Goal: Transaction & Acquisition: Purchase product/service

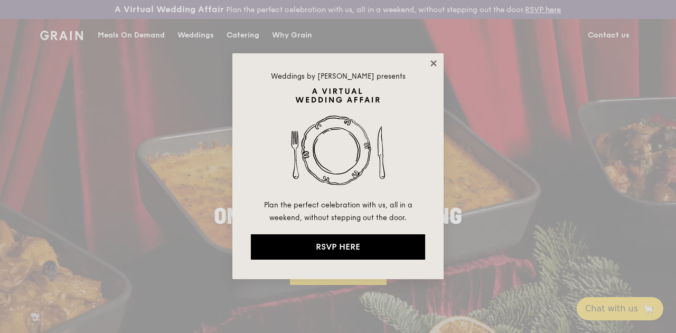
click at [436, 61] on icon at bounding box center [433, 63] width 6 height 6
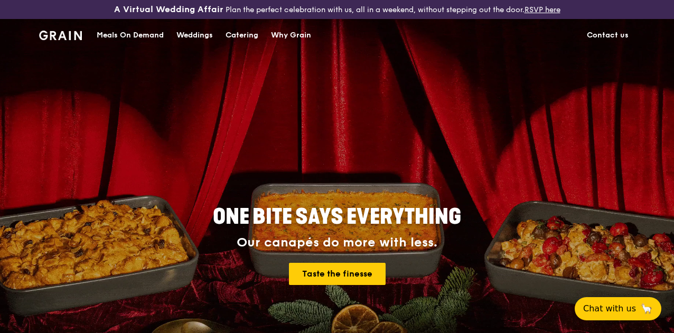
click at [240, 43] on div "Catering" at bounding box center [241, 36] width 33 height 32
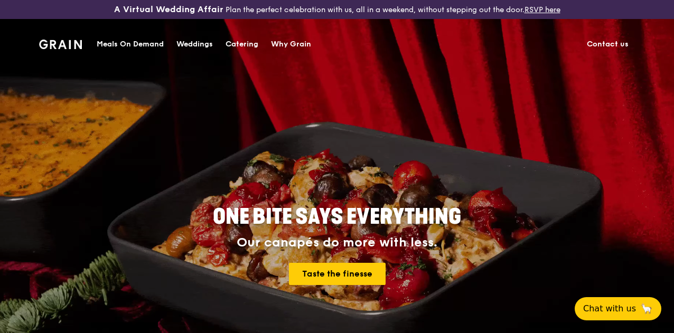
click at [237, 47] on div "Catering" at bounding box center [241, 45] width 33 height 32
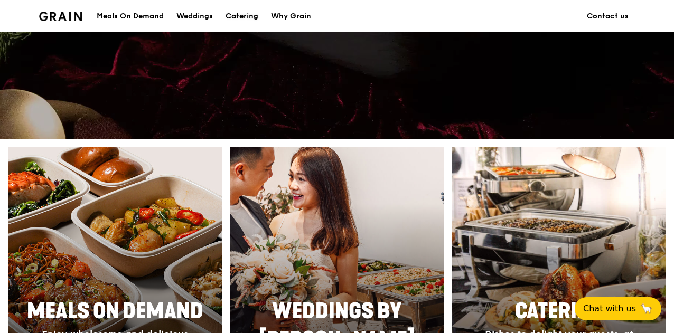
scroll to position [475, 0]
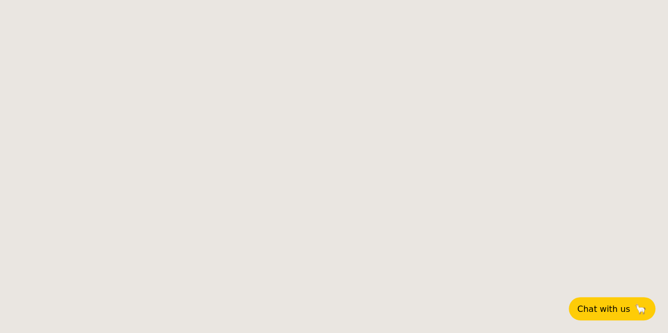
select select
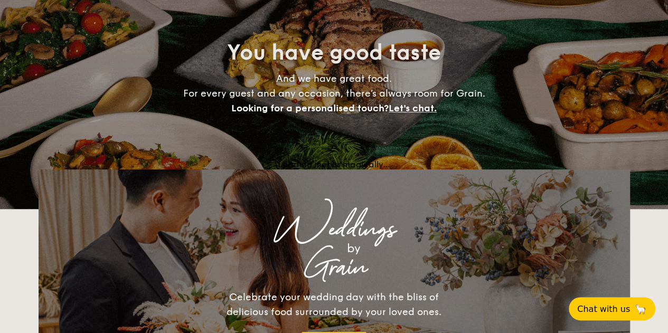
scroll to position [211, 0]
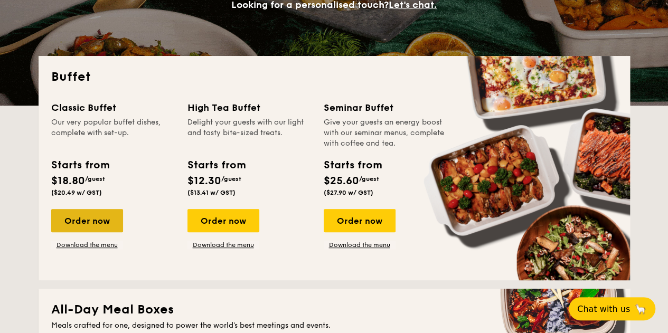
click at [99, 230] on div "Order now" at bounding box center [87, 220] width 72 height 23
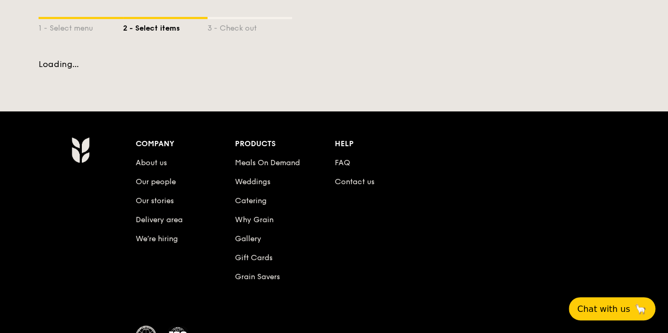
scroll to position [250, 0]
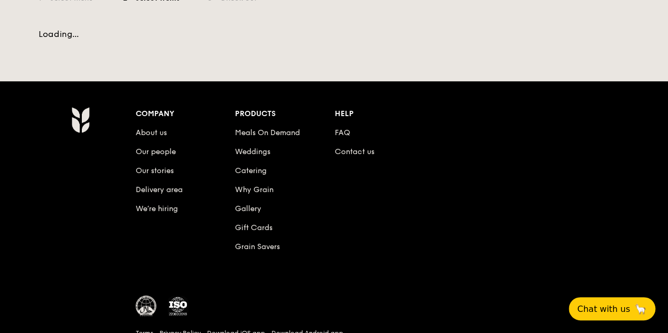
select select
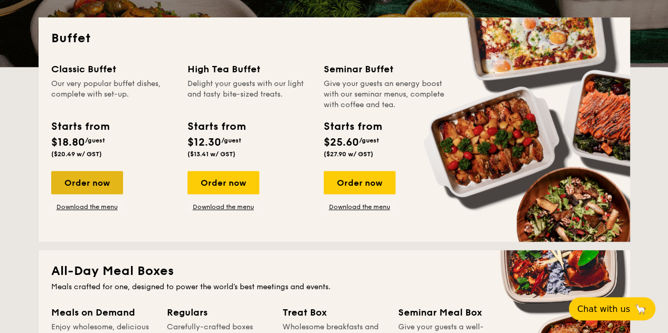
click at [90, 193] on div "Order now" at bounding box center [87, 182] width 72 height 23
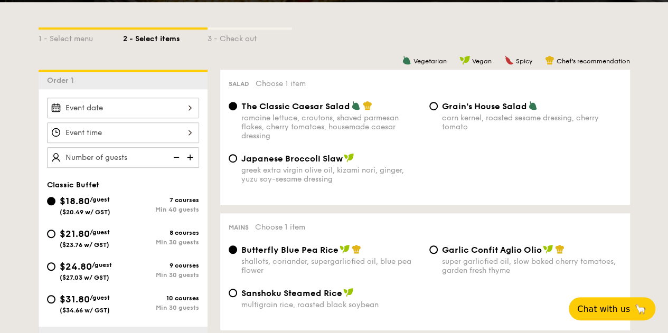
scroll to position [264, 0]
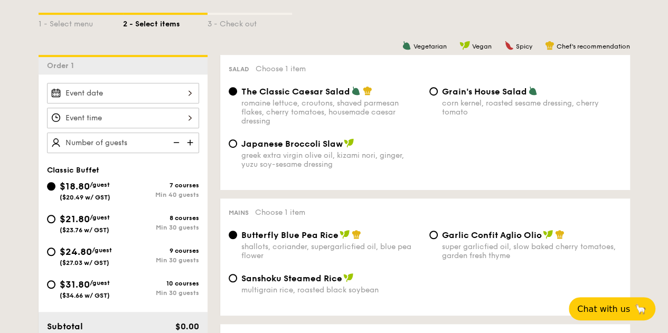
click at [118, 103] on div at bounding box center [123, 93] width 152 height 21
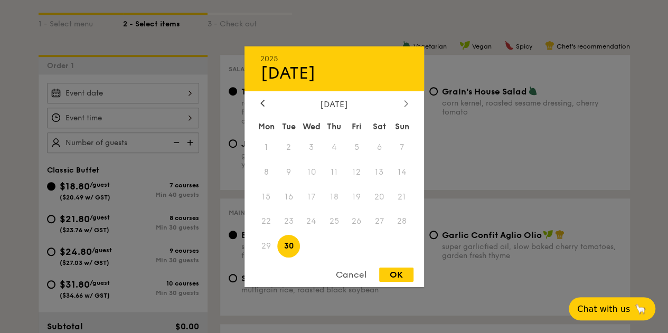
click at [401, 106] on div at bounding box center [406, 104] width 10 height 10
click at [358, 148] on span "3" at bounding box center [356, 147] width 23 height 23
click at [404, 273] on div "OK" at bounding box center [396, 275] width 34 height 14
type input "[DATE]"
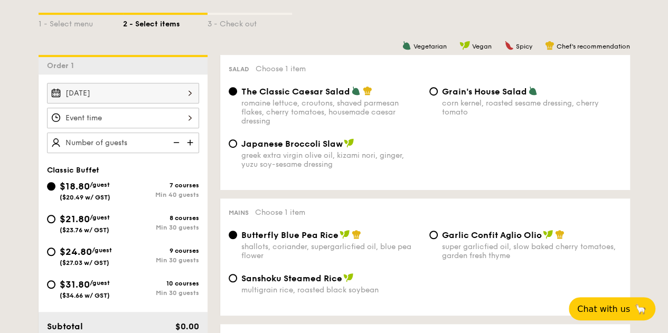
click at [154, 127] on div at bounding box center [123, 118] width 152 height 21
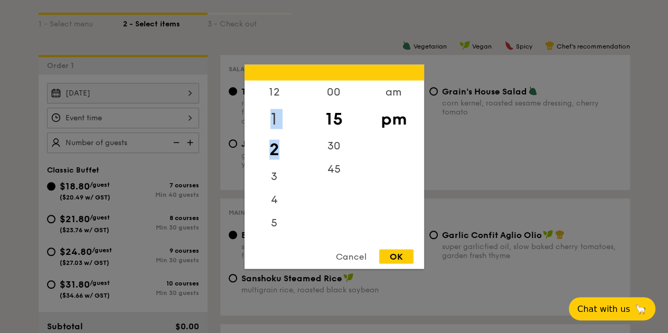
drag, startPoint x: 274, startPoint y: 149, endPoint x: 271, endPoint y: 123, distance: 26.5
click at [271, 123] on div "12 1 2 3 4 5 6 7 8 9 10 11" at bounding box center [274, 160] width 60 height 161
click at [271, 122] on div "1" at bounding box center [274, 118] width 60 height 31
click at [278, 97] on div "12" at bounding box center [274, 95] width 60 height 31
click at [342, 179] on div "45" at bounding box center [334, 172] width 60 height 31
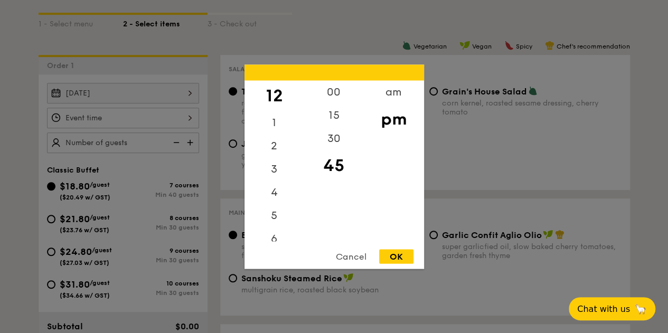
click at [402, 256] on div "OK" at bounding box center [396, 256] width 34 height 14
type input "12:45PM"
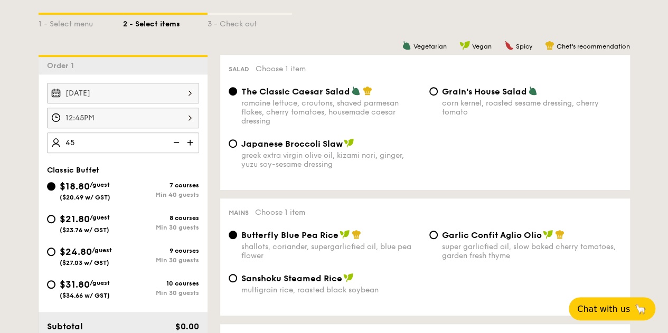
click at [177, 150] on img at bounding box center [175, 143] width 16 height 20
type input "40 guests"
click at [177, 150] on img at bounding box center [175, 143] width 16 height 20
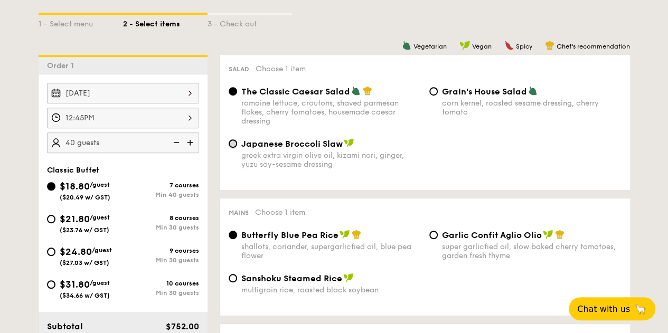
click at [231, 148] on input "Japanese Broccoli Slaw greek extra virgin olive oil, kizami nori, ginger, yuzu …" at bounding box center [233, 143] width 8 height 8
radio input "true"
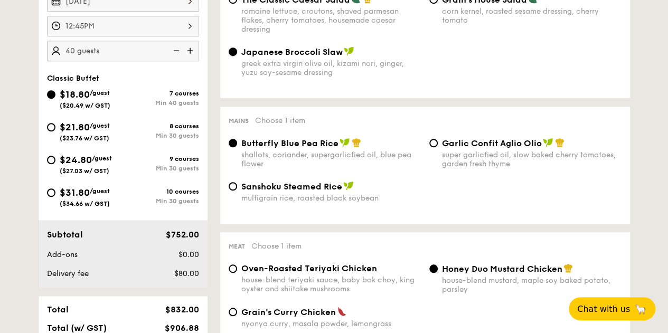
scroll to position [370, 0]
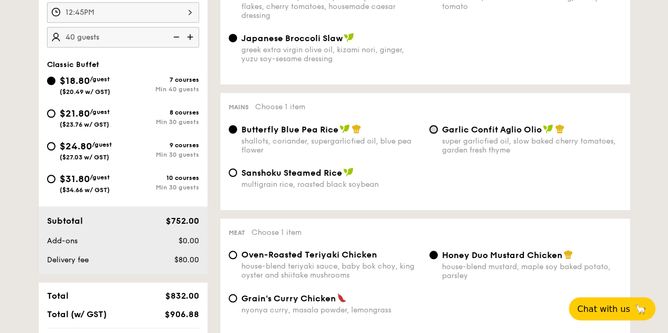
click at [435, 134] on input "Garlic Confit Aglio Olio super garlicfied oil, slow baked cherry tomatoes, gard…" at bounding box center [433, 129] width 8 height 8
radio input "true"
click at [619, 104] on div "Mains Choose 1 item Butterfly Blue Pea Rice shallots, coriander, supergarlicfie…" at bounding box center [425, 151] width 410 height 117
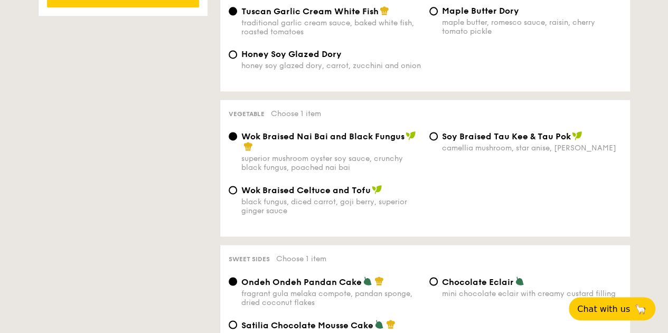
scroll to position [792, 0]
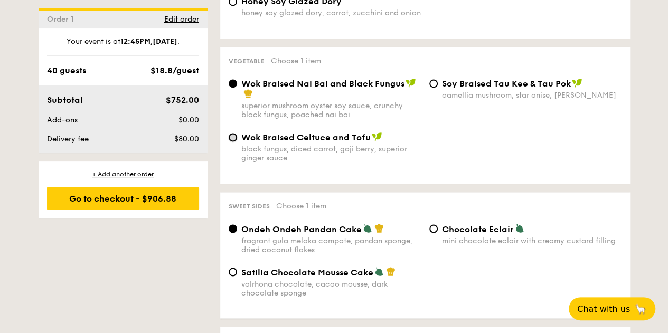
click at [234, 142] on input "Wok Braised Celtuce and Tofu black fungus, diced carrot, goji berry, superior g…" at bounding box center [233, 137] width 8 height 8
radio input "true"
click at [532, 154] on div "Wok Braised Celtuce and Tofu black fungus, diced carrot, goji berry, superior g…" at bounding box center [424, 153] width 401 height 43
click at [318, 143] on span "Wok Braised Celtuce and Tofu" at bounding box center [305, 138] width 129 height 10
click at [237, 142] on input "Wok Braised Celtuce and Tofu black fungus, diced carrot, goji berry, superior g…" at bounding box center [233, 137] width 8 height 8
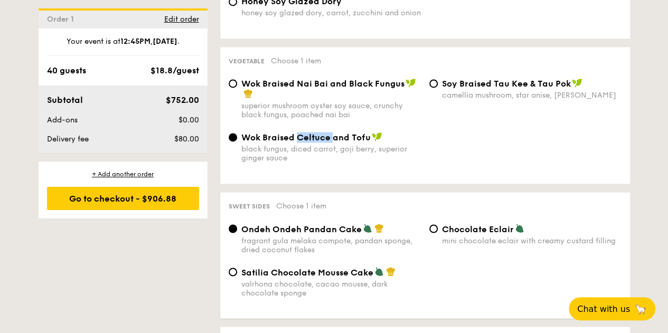
click at [318, 143] on span "Wok Braised Celtuce and Tofu" at bounding box center [305, 138] width 129 height 10
click at [237, 142] on input "Wok Braised Celtuce and Tofu black fungus, diced carrot, goji berry, superior g…" at bounding box center [233, 137] width 8 height 8
copy span "Celtuce"
click at [589, 146] on div "Wok Braised Celtuce and Tofu black fungus, diced carrot, goji berry, superior g…" at bounding box center [424, 153] width 401 height 43
click at [231, 88] on input "Wok Braised Nai Bai and Black Fungus superior mushroom oyster soy sauce, crunch…" at bounding box center [233, 83] width 8 height 8
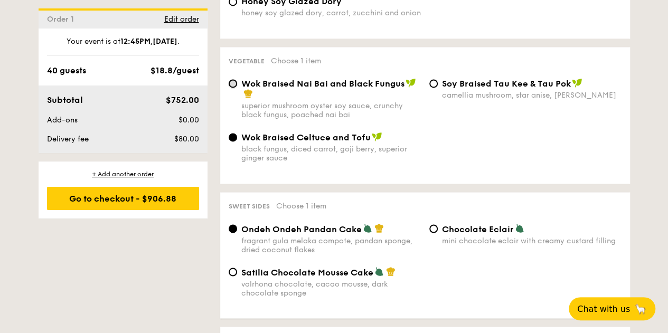
radio input "true"
click at [614, 132] on div "Wok Braised Nai Bai and Black Fungus superior mushroom oyster soy sauce, crunch…" at bounding box center [424, 105] width 401 height 54
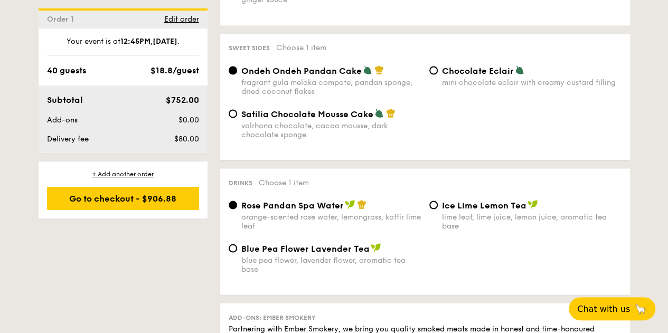
scroll to position [898, 0]
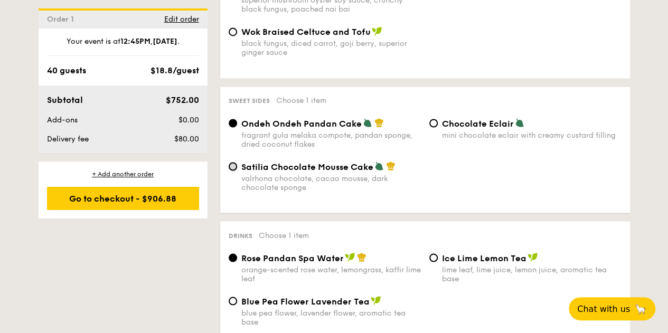
click at [234, 171] on input "Satilia Chocolate Mousse Cake valrhona chocolate, cacao mousse, dark chocolate …" at bounding box center [233, 166] width 8 height 8
radio input "true"
click at [554, 188] on div "Satilia Chocolate Mousse Cake valrhona chocolate, cacao mousse, dark chocolate …" at bounding box center [424, 182] width 401 height 43
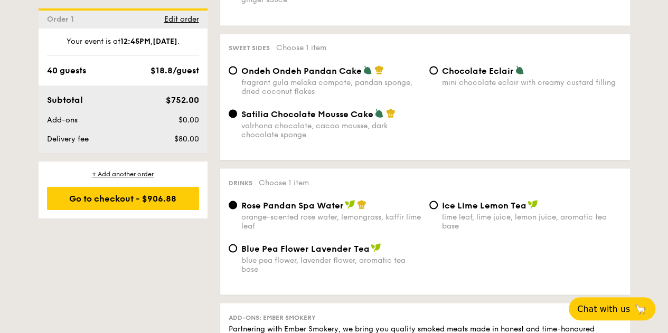
scroll to position [1003, 0]
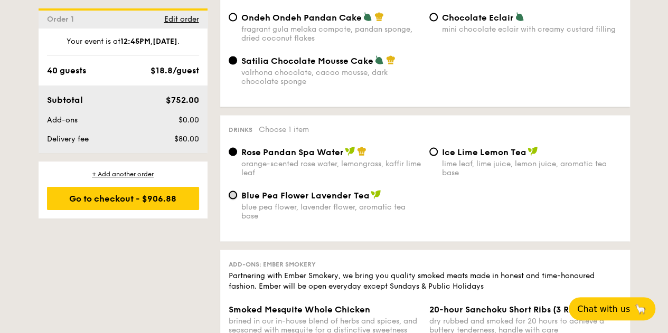
click at [232, 200] on input "Blue Pea Flower Lavender Tea blue pea flower, lavender flower, aromatic tea base" at bounding box center [233, 195] width 8 height 8
radio input "true"
click at [479, 233] on div "Blue Pea Flower Lavender Tea blue pea flower, lavender flower, aromatic tea base" at bounding box center [424, 211] width 401 height 43
click at [234, 171] on div "Rose Pandan Spa Water orange-scented rose water, lemongrass, kaffir lime leaf" at bounding box center [324, 162] width 201 height 31
click at [234, 156] on input "Rose Pandan Spa Water orange-scented rose water, lemongrass, kaffir lime leaf" at bounding box center [233, 152] width 8 height 8
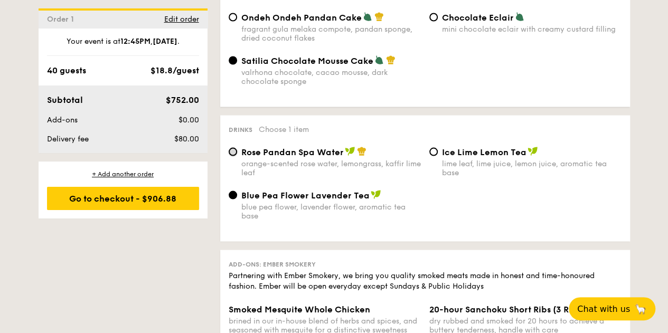
radio input "true"
click at [618, 210] on div "Blue Pea Flower Lavender Tea blue pea flower, lavender flower, aromatic tea base" at bounding box center [424, 211] width 401 height 43
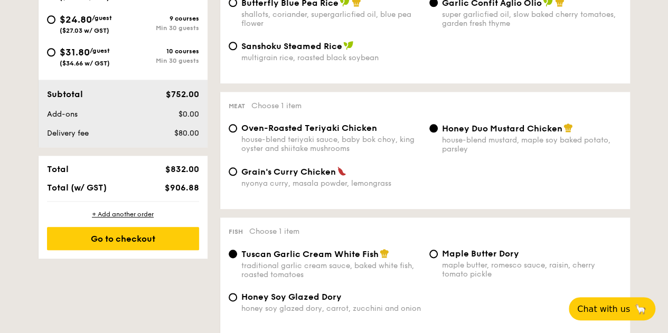
scroll to position [444, 0]
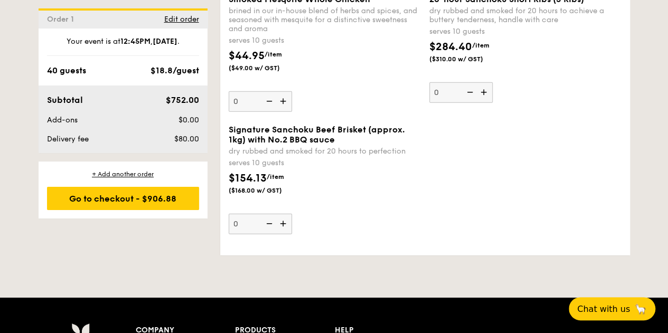
scroll to position [1236, 0]
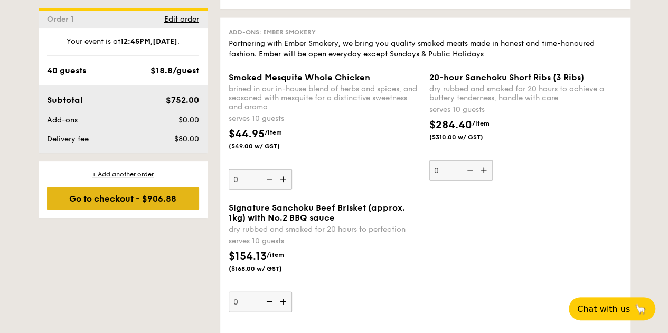
click at [153, 199] on div "Go to checkout - $906.88" at bounding box center [123, 198] width 152 height 23
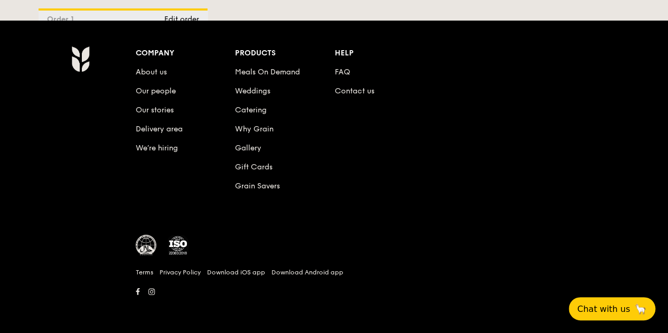
scroll to position [1341, 0]
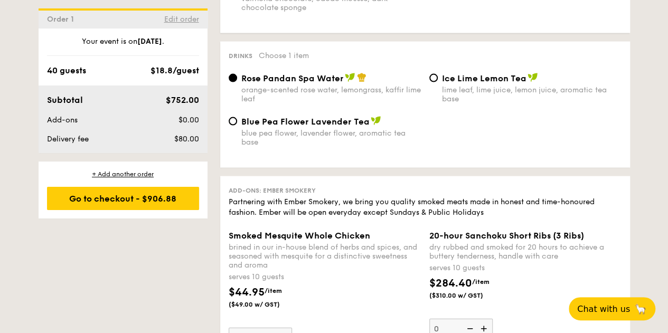
click at [183, 20] on span "Edit order" at bounding box center [181, 19] width 35 height 9
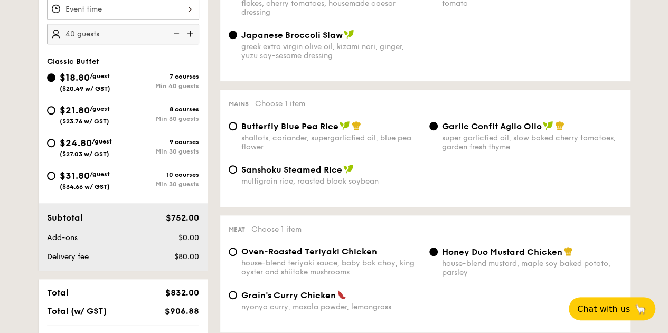
scroll to position [312, 0]
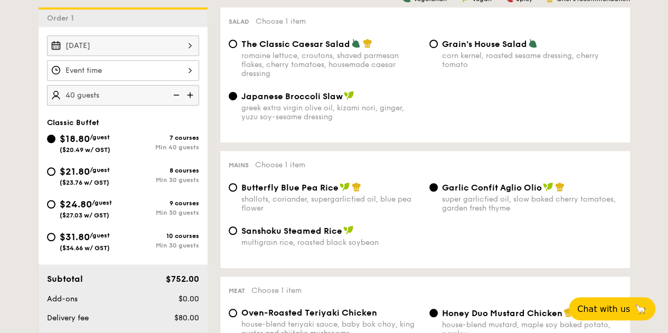
click at [188, 76] on div "12 1 2 3 4 5 6 7 8 9 10 11 00 15 30 45 am pm Cancel OK" at bounding box center [123, 70] width 152 height 21
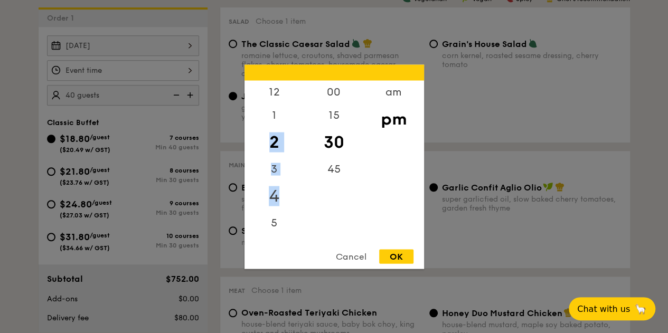
drag, startPoint x: 270, startPoint y: 146, endPoint x: 274, endPoint y: 193, distance: 47.1
click at [274, 193] on div "12 1 2 3 4 5 6 7 8 9 10 11" at bounding box center [274, 160] width 60 height 161
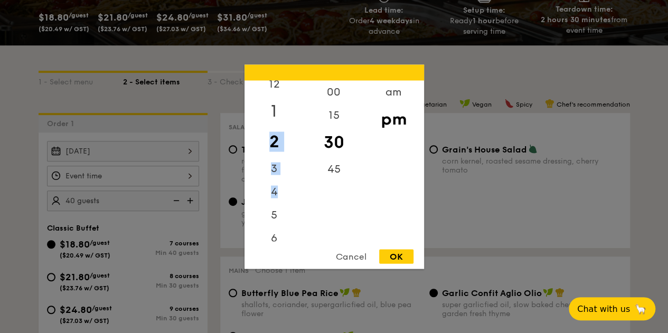
scroll to position [0, 0]
click at [278, 95] on div "12" at bounding box center [274, 95] width 60 height 31
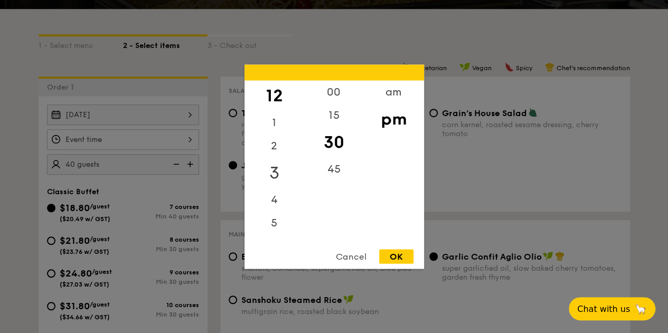
scroll to position [259, 0]
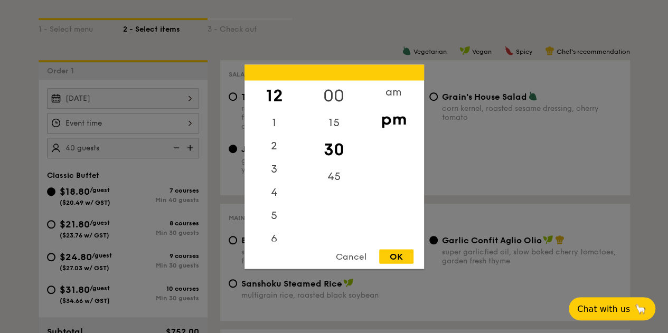
click at [344, 88] on div "00" at bounding box center [334, 95] width 60 height 31
click at [408, 259] on div "OK" at bounding box center [396, 256] width 34 height 14
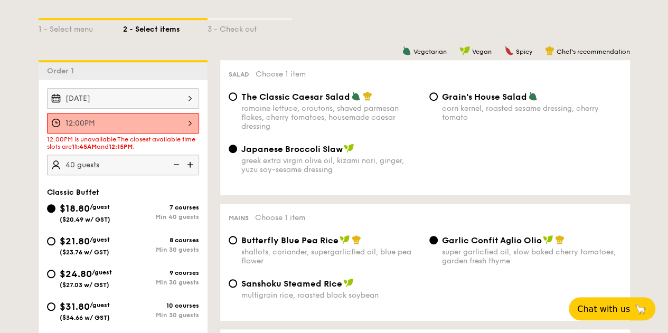
click at [190, 134] on div "12:00PM" at bounding box center [123, 123] width 152 height 21
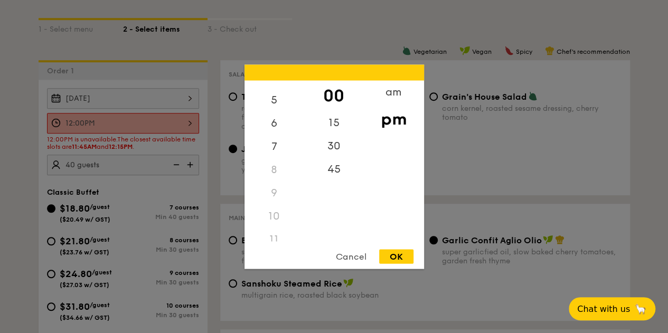
scroll to position [125, 0]
click at [278, 231] on div "11" at bounding box center [274, 230] width 60 height 23
click at [268, 230] on div "11" at bounding box center [274, 230] width 60 height 23
drag, startPoint x: 280, startPoint y: 230, endPoint x: 300, endPoint y: 210, distance: 28.4
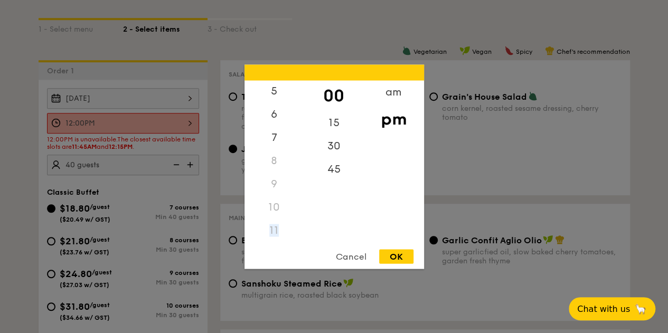
click at [280, 230] on div "11" at bounding box center [274, 230] width 60 height 23
click at [403, 83] on div "am" at bounding box center [394, 95] width 60 height 31
click at [275, 234] on div "11" at bounding box center [274, 234] width 60 height 31
click at [334, 176] on div "45" at bounding box center [334, 172] width 60 height 31
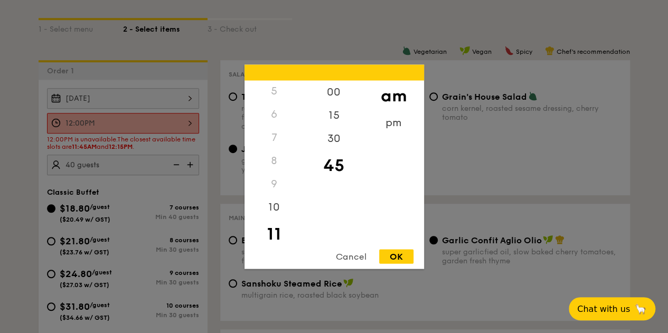
click at [394, 260] on div "OK" at bounding box center [396, 256] width 34 height 14
type input "11:45AM"
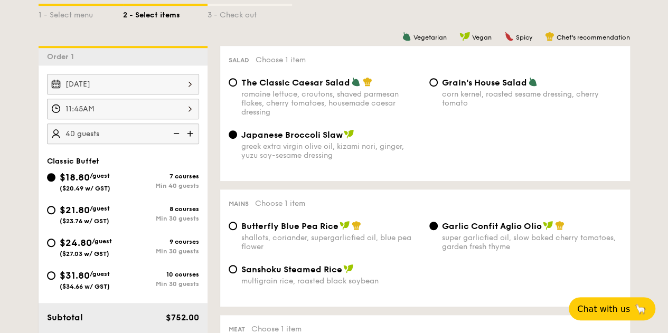
scroll to position [259, 0]
